Goal: Navigation & Orientation: Find specific page/section

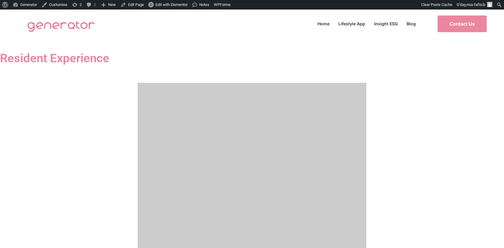
scroll to position [413, 0]
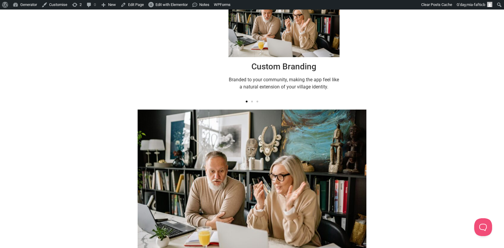
scroll to position [0, 0]
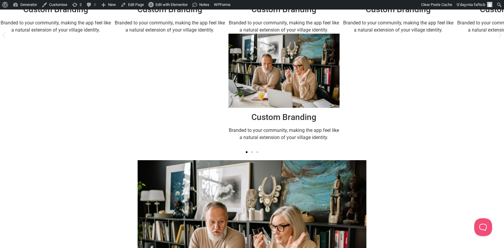
scroll to position [363, 0]
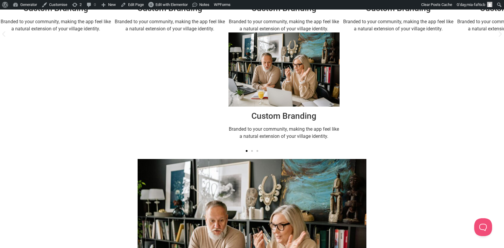
click at [497, 38] on icon "Next slide" at bounding box center [500, 33] width 7 height 7
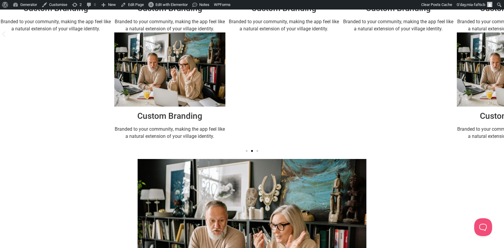
click at [497, 38] on icon "Next slide" at bounding box center [500, 33] width 7 height 7
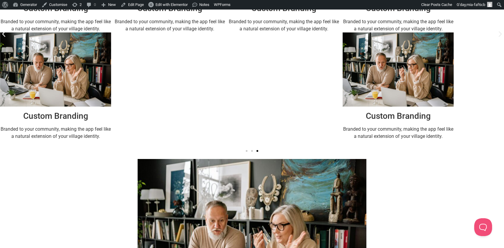
click at [497, 38] on icon "Next slide" at bounding box center [500, 33] width 7 height 7
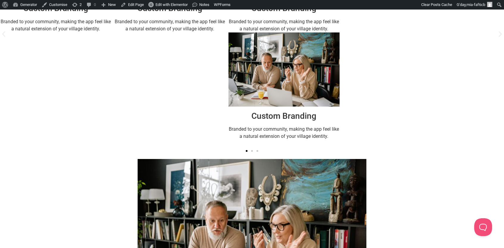
click at [497, 38] on icon "Next slide" at bounding box center [500, 33] width 7 height 7
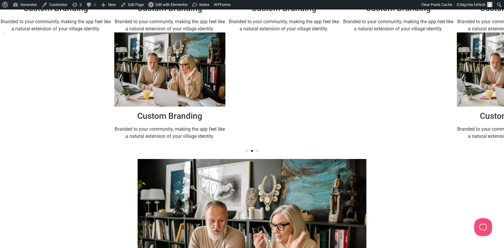
click at [497, 38] on icon "Next slide" at bounding box center [500, 33] width 7 height 7
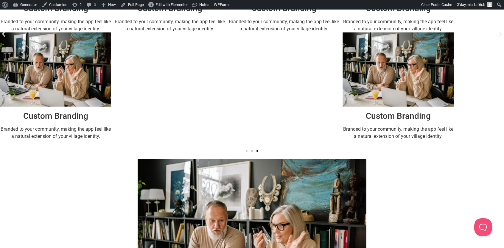
click at [497, 38] on icon "Next slide" at bounding box center [500, 33] width 7 height 7
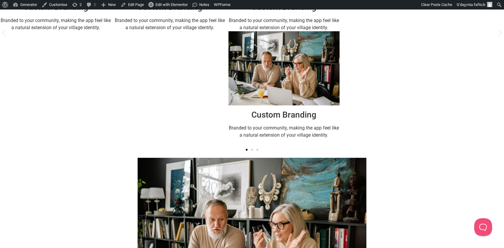
scroll to position [353, 0]
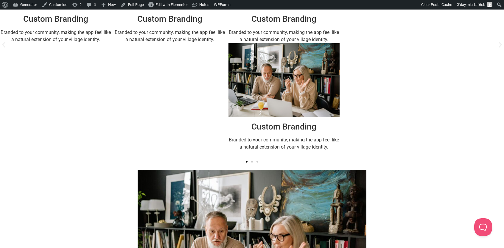
click at [497, 49] on icon "Next slide" at bounding box center [500, 44] width 7 height 7
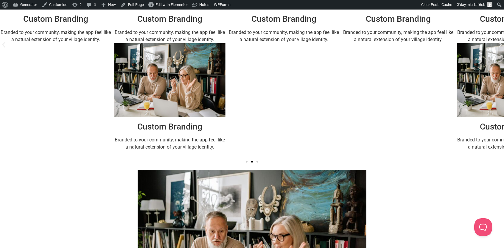
click at [497, 49] on icon "Next slide" at bounding box center [500, 44] width 7 height 7
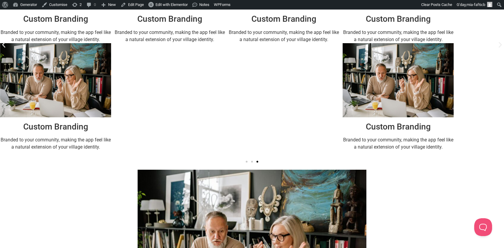
click at [497, 49] on icon "Next slide" at bounding box center [500, 44] width 7 height 7
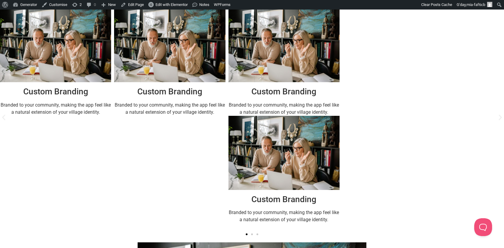
scroll to position [281, 0]
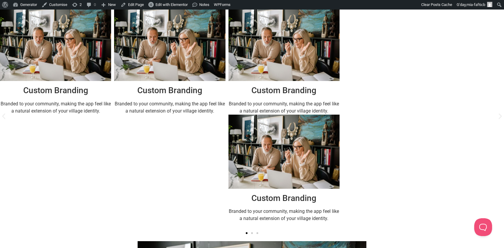
click at [499, 119] on icon "Next slide" at bounding box center [500, 117] width 3 height 6
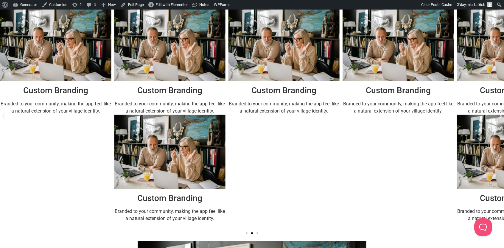
click at [499, 119] on icon "Next slide" at bounding box center [500, 117] width 3 height 6
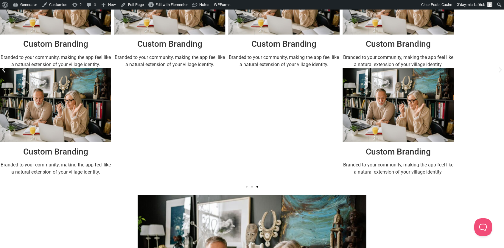
scroll to position [327, 0]
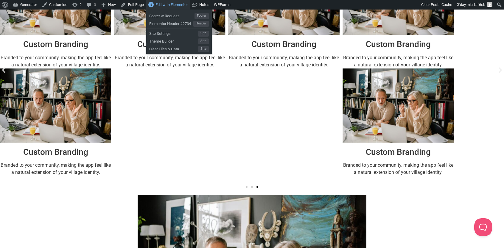
click at [165, 6] on span "Edit with Elementor" at bounding box center [172, 4] width 32 height 4
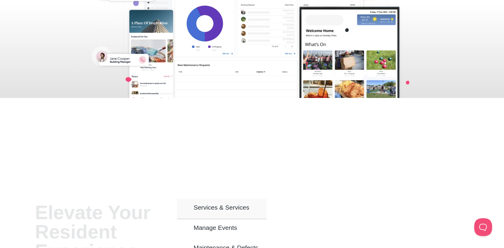
scroll to position [318, 0]
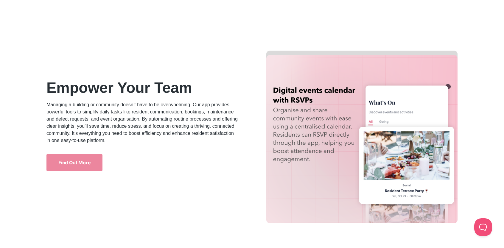
scroll to position [1349, 0]
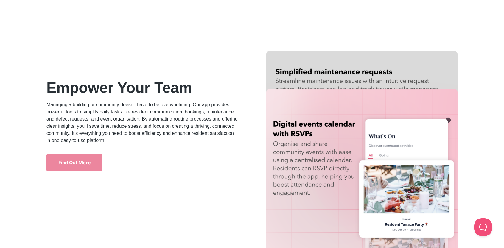
drag, startPoint x: 170, startPoint y: 134, endPoint x: 210, endPoint y: 4, distance: 136.5
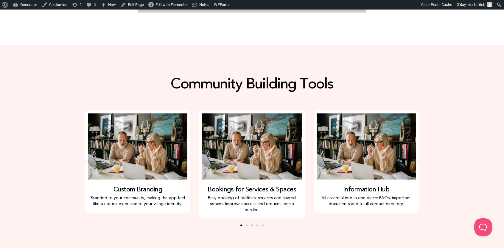
click at [418, 159] on icon "Next slide" at bounding box center [418, 162] width 7 height 7
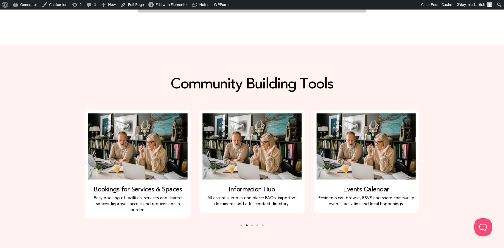
click at [418, 159] on icon "Next slide" at bounding box center [418, 162] width 7 height 7
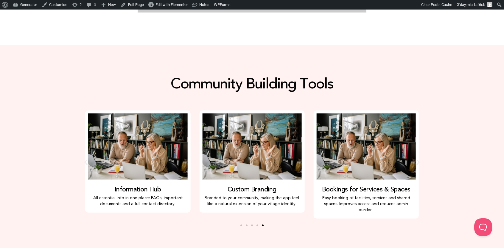
click at [418, 159] on icon "Next slide" at bounding box center [418, 162] width 7 height 7
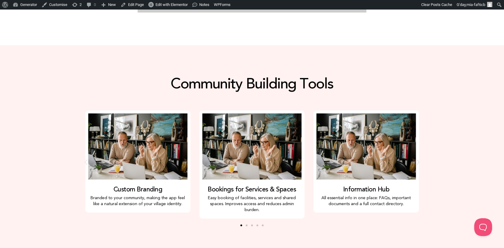
click at [84, 159] on icon "Previous slide" at bounding box center [85, 162] width 7 height 7
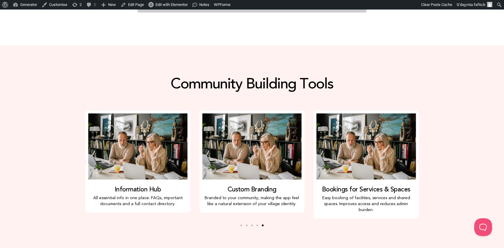
click at [84, 159] on icon "Previous slide" at bounding box center [85, 162] width 7 height 7
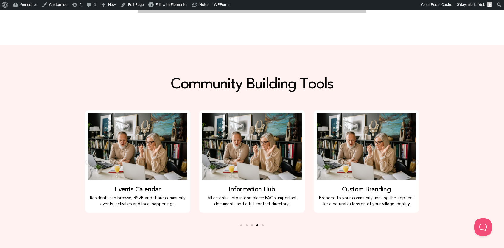
click at [84, 159] on icon "Previous slide" at bounding box center [85, 162] width 7 height 7
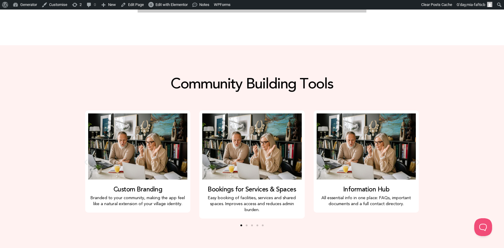
click at [84, 159] on icon "Previous slide" at bounding box center [85, 162] width 7 height 7
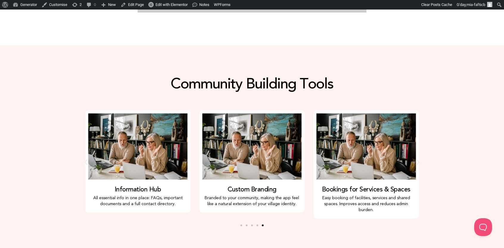
click at [84, 159] on icon "Previous slide" at bounding box center [85, 162] width 7 height 7
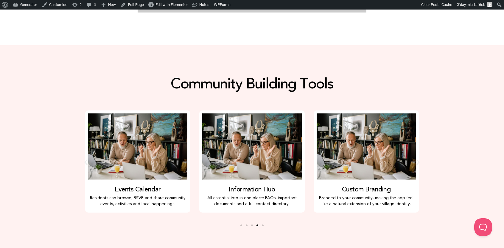
click at [84, 159] on icon "Previous slide" at bounding box center [85, 162] width 7 height 7
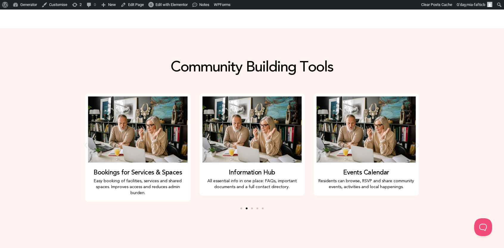
scroll to position [323, 0]
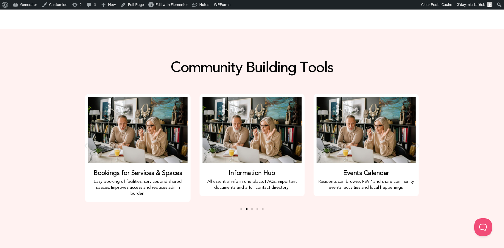
click at [86, 143] on icon "Previous slide" at bounding box center [85, 145] width 7 height 7
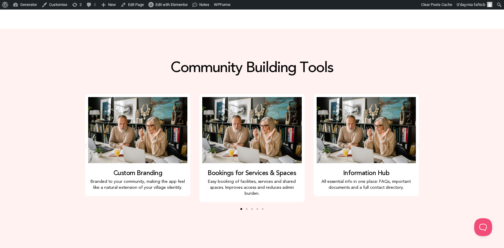
click at [86, 143] on icon "Previous slide" at bounding box center [85, 145] width 7 height 7
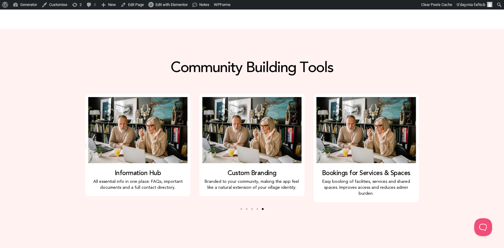
click at [419, 143] on icon "Next slide" at bounding box center [418, 146] width 3 height 6
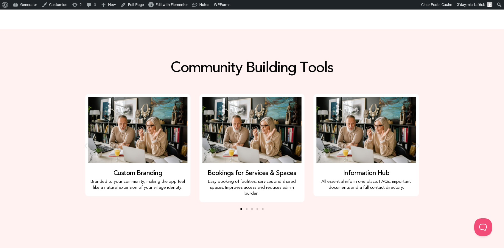
click at [419, 143] on icon "Next slide" at bounding box center [418, 146] width 3 height 6
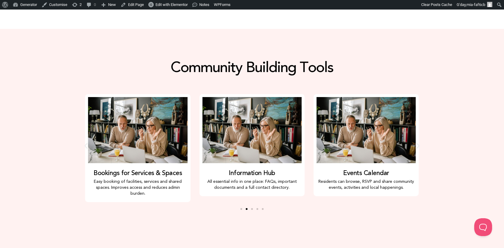
click at [419, 143] on icon "Next slide" at bounding box center [418, 146] width 3 height 6
click at [85, 142] on icon "Previous slide" at bounding box center [85, 145] width 7 height 7
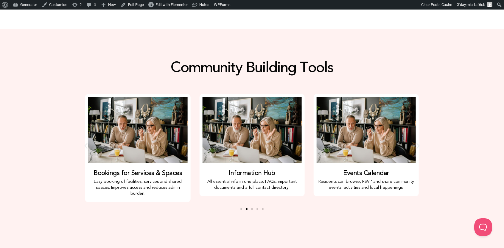
click at [85, 142] on icon "Previous slide" at bounding box center [85, 145] width 7 height 7
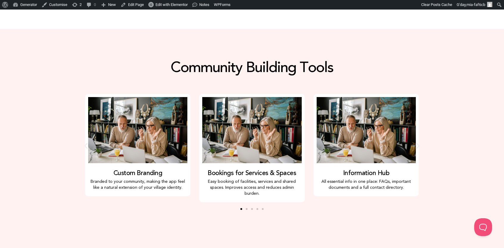
click at [85, 142] on icon "Previous slide" at bounding box center [85, 145] width 7 height 7
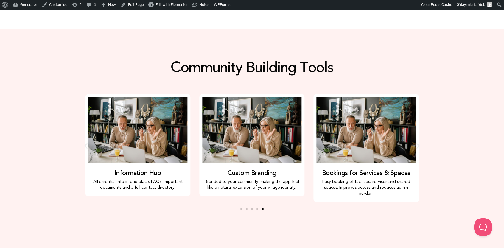
click at [85, 142] on icon "Previous slide" at bounding box center [85, 145] width 7 height 7
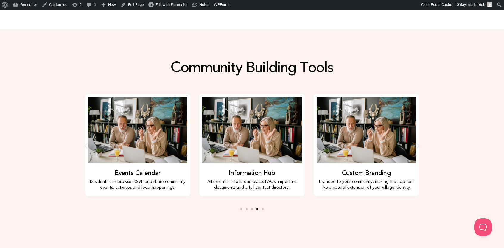
click at [85, 142] on icon "Previous slide" at bounding box center [85, 145] width 7 height 7
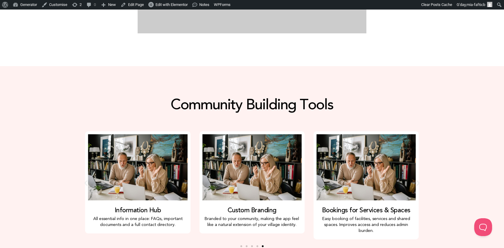
scroll to position [288, 0]
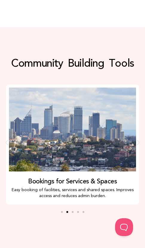
scroll to position [287, 0]
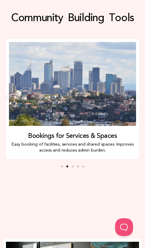
click at [136, 96] on icon "Next slide" at bounding box center [137, 97] width 7 height 7
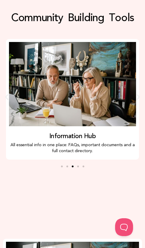
click at [136, 96] on icon "Next slide" at bounding box center [137, 97] width 7 height 7
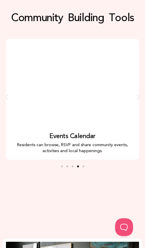
click at [136, 96] on icon "Next slide" at bounding box center [137, 97] width 7 height 7
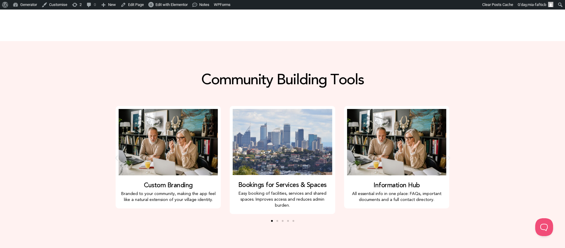
scroll to position [308, 0]
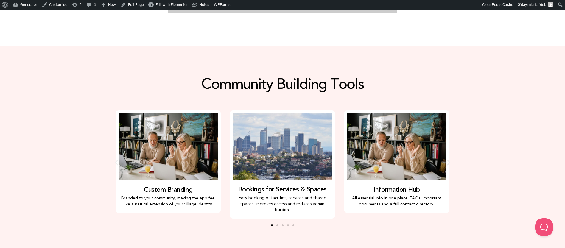
click at [447, 159] on icon "Next slide" at bounding box center [448, 162] width 7 height 7
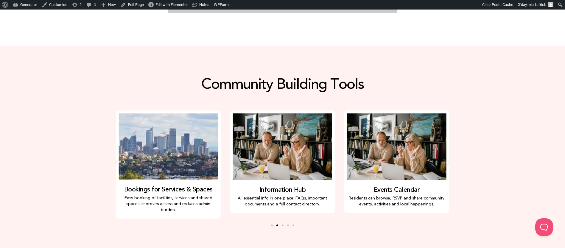
click at [447, 159] on icon "Next slide" at bounding box center [448, 162] width 7 height 7
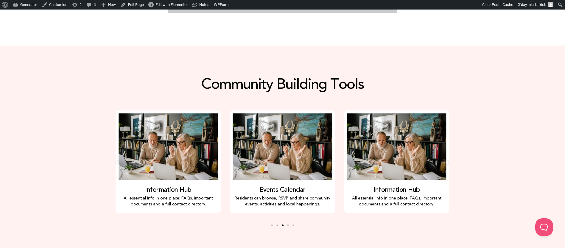
click at [447, 159] on icon "Next slide" at bounding box center [448, 162] width 7 height 7
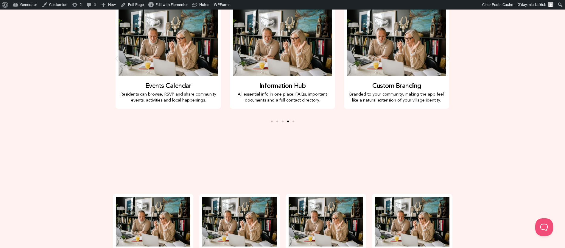
scroll to position [454, 0]
